Goal: Check status: Check status

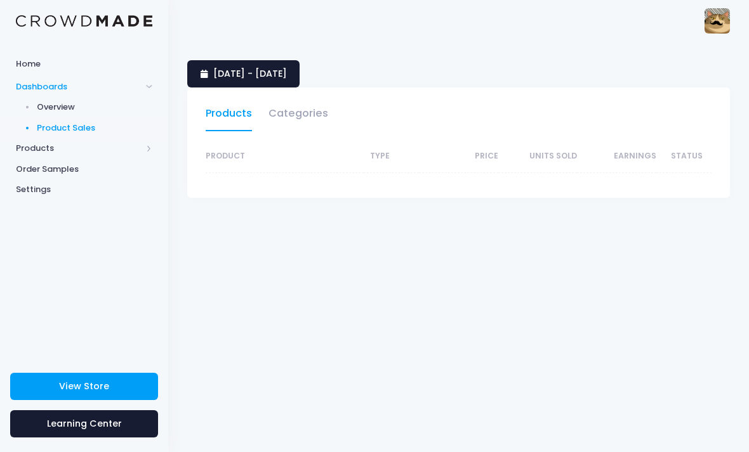
select select "25"
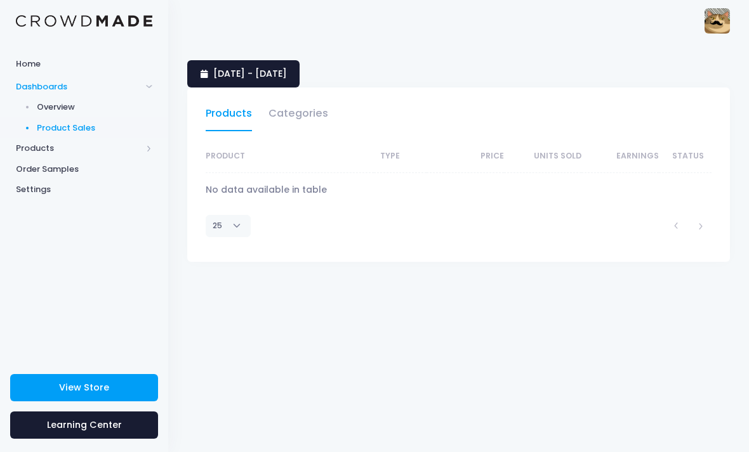
click at [206, 68] on link "[DATE] - [DATE]" at bounding box center [243, 73] width 112 height 27
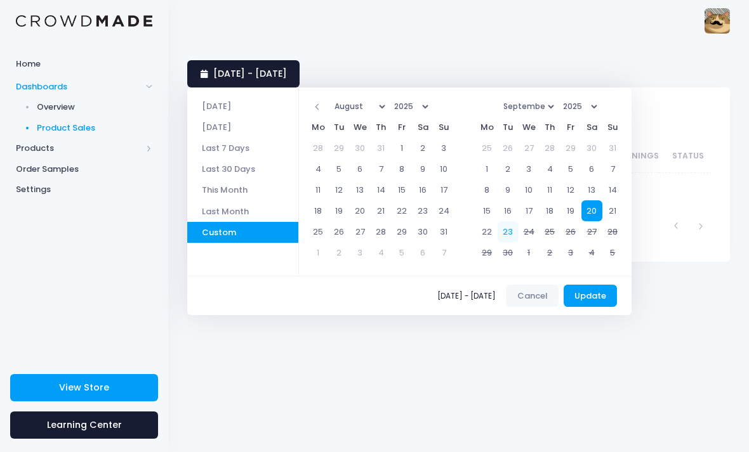
click at [206, 103] on li "[DATE]" at bounding box center [242, 106] width 111 height 21
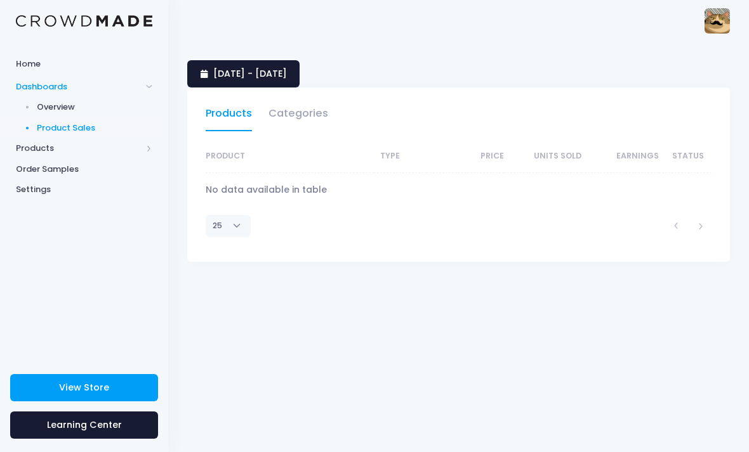
select select "25"
click at [210, 73] on link "[DATE] - [DATE]" at bounding box center [243, 73] width 112 height 27
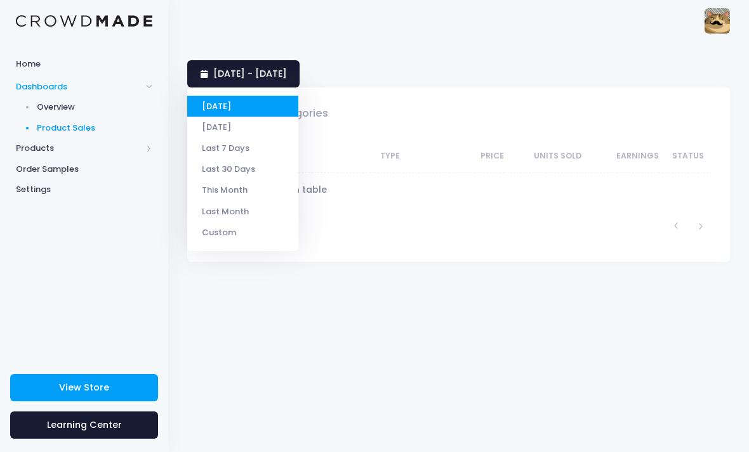
click at [207, 122] on li "[DATE]" at bounding box center [242, 127] width 111 height 21
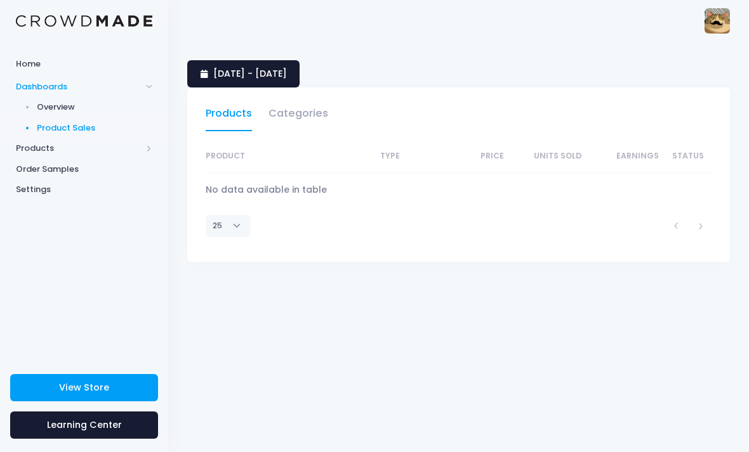
select select "25"
